Goal: Task Accomplishment & Management: Manage account settings

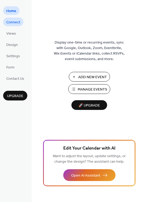
click at [12, 24] on span "Connect" at bounding box center [13, 23] width 14 height 6
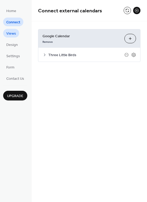
click at [11, 33] on span "Views" at bounding box center [11, 34] width 10 height 6
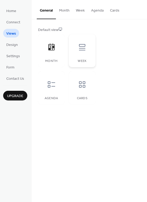
click at [79, 51] on icon at bounding box center [82, 47] width 8 height 8
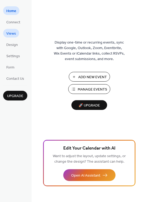
click at [12, 33] on span "Views" at bounding box center [11, 34] width 10 height 6
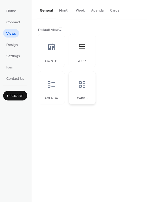
click at [82, 88] on icon at bounding box center [82, 84] width 8 height 8
click at [51, 85] on icon at bounding box center [51, 84] width 8 height 8
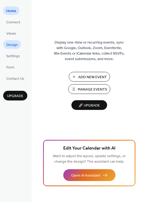
click at [14, 47] on span "Design" at bounding box center [12, 45] width 12 height 6
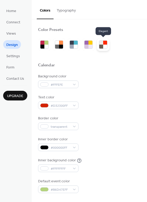
click at [98, 46] on div at bounding box center [103, 44] width 13 height 13
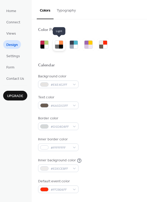
click at [59, 46] on div at bounding box center [61, 47] width 4 height 4
click at [45, 47] on div at bounding box center [46, 47] width 4 height 4
